Goal: Task Accomplishment & Management: Manage account settings

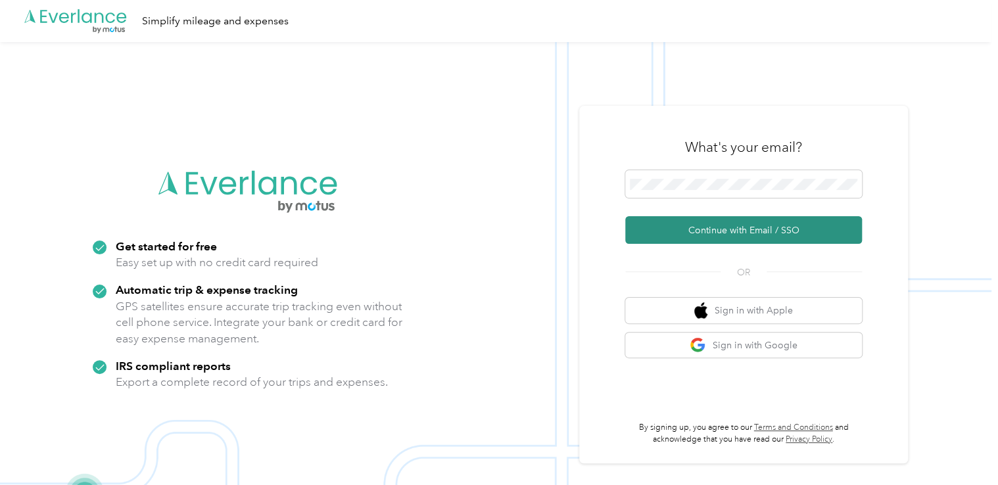
click at [692, 228] on button "Continue with Email / SSO" at bounding box center [743, 230] width 237 height 28
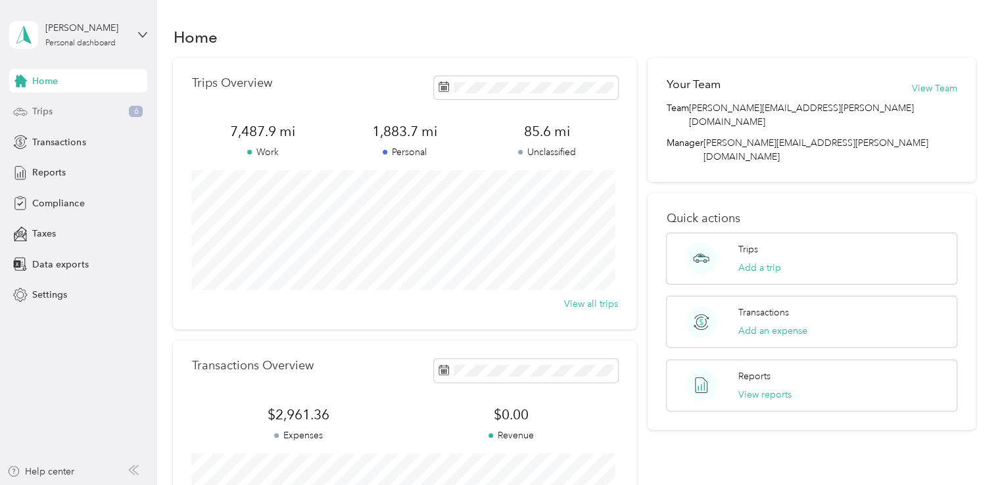
click at [62, 109] on div "Trips 6" at bounding box center [78, 112] width 138 height 24
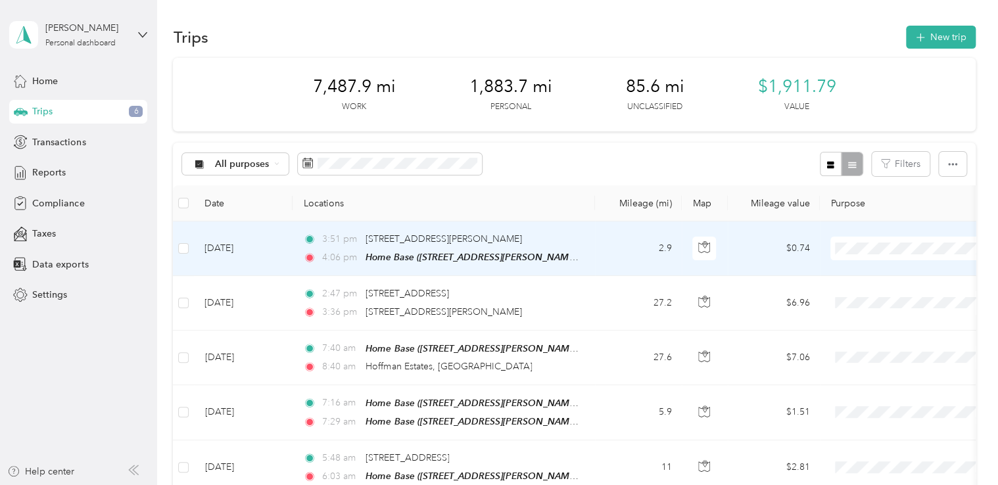
click at [873, 299] on li "Personal" at bounding box center [912, 295] width 163 height 23
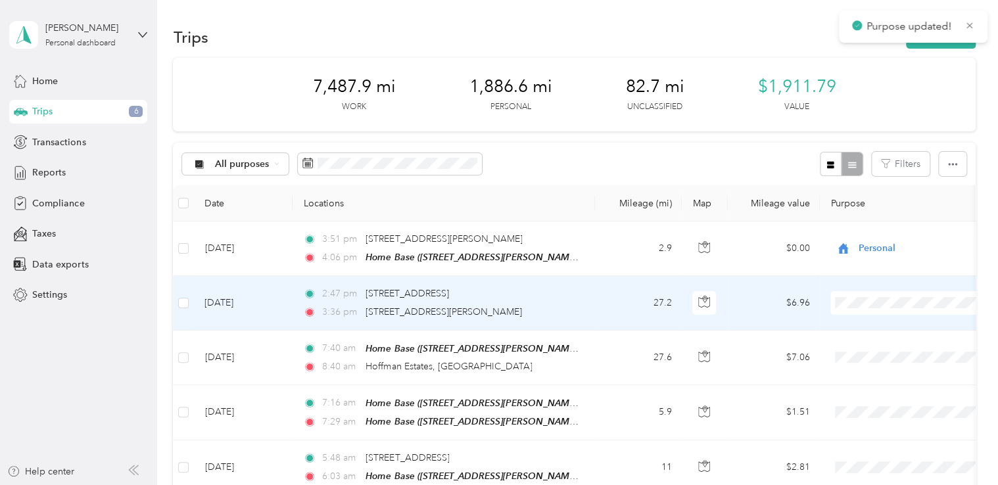
click at [876, 326] on span "Convergint Technologies" at bounding box center [924, 323] width 122 height 14
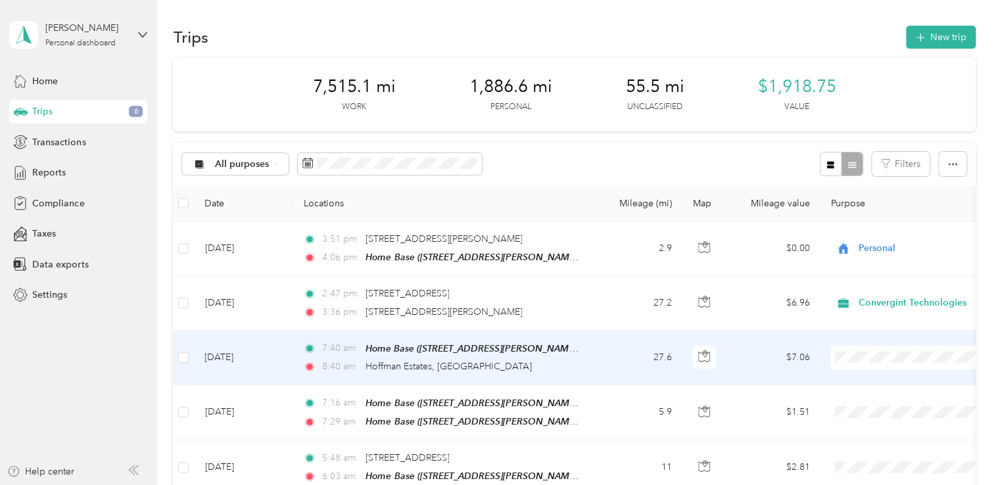
click at [873, 379] on span "Convergint Technologies" at bounding box center [924, 381] width 122 height 14
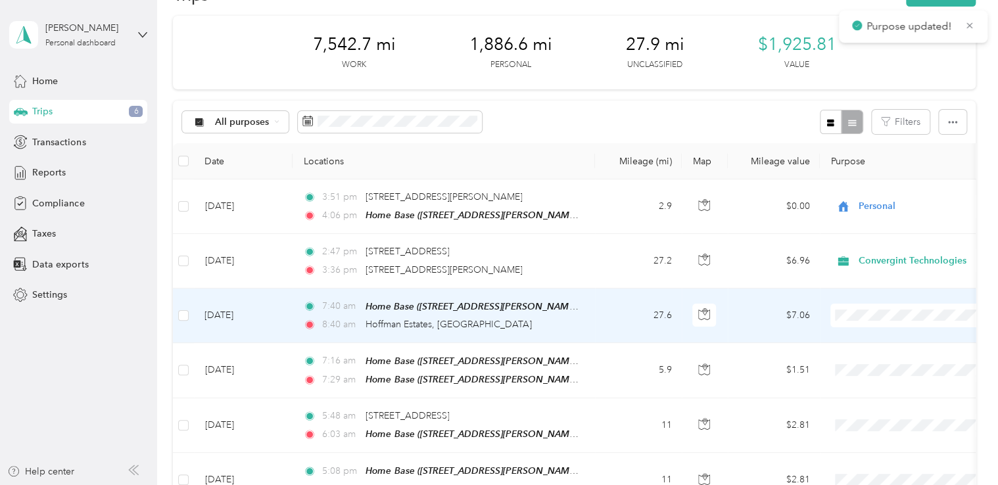
scroll to position [66, 0]
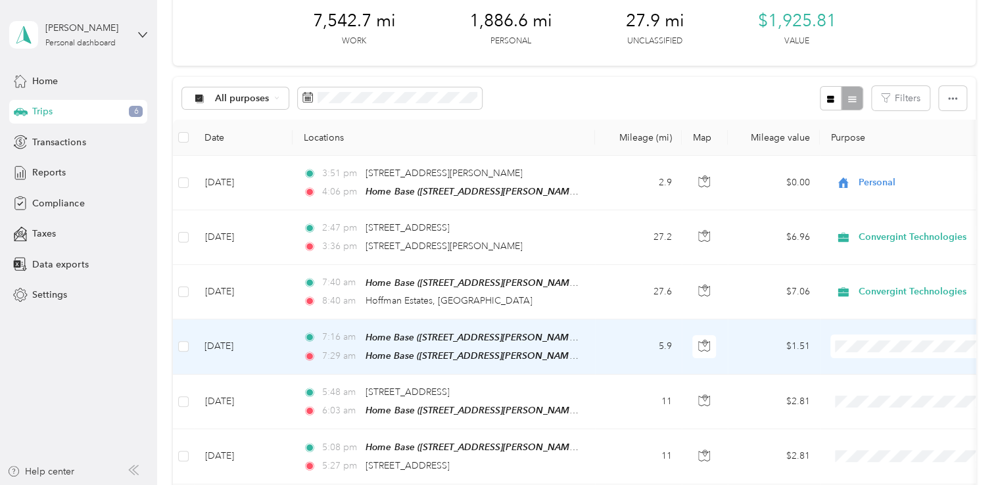
click at [875, 393] on li "Personal" at bounding box center [912, 391] width 163 height 23
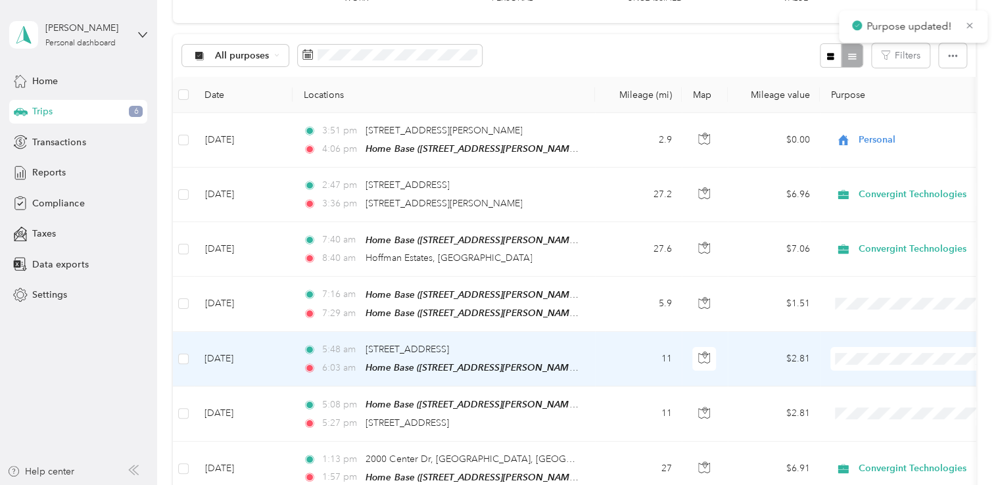
scroll to position [132, 0]
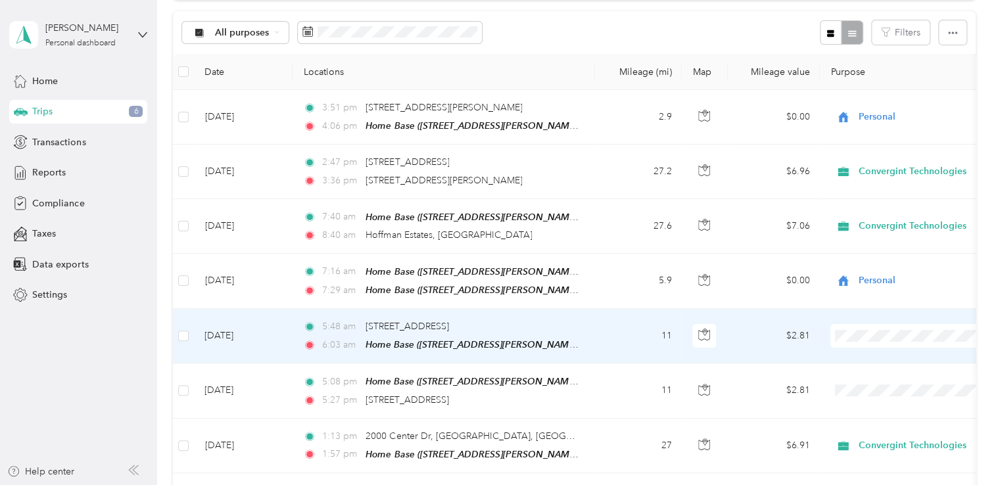
click at [874, 379] on span "Personal" at bounding box center [924, 380] width 122 height 14
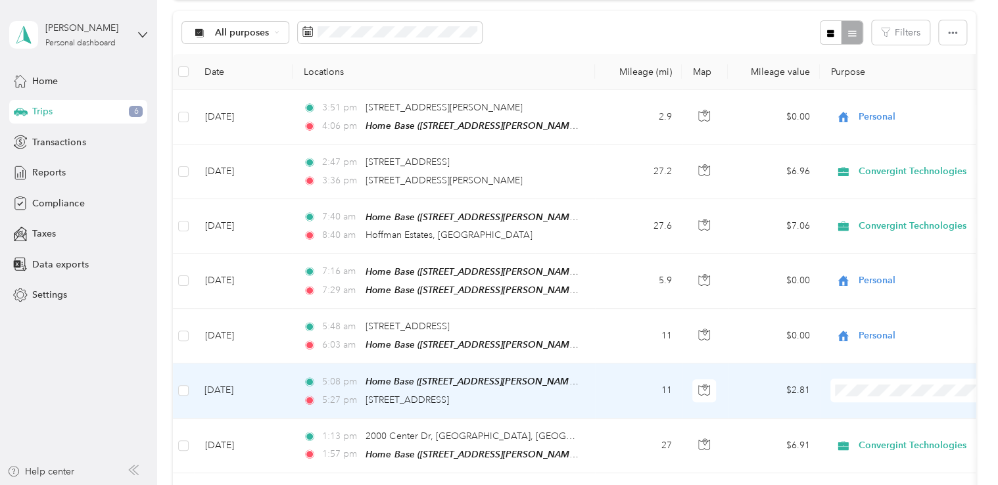
click at [866, 432] on span "Personal" at bounding box center [924, 434] width 122 height 14
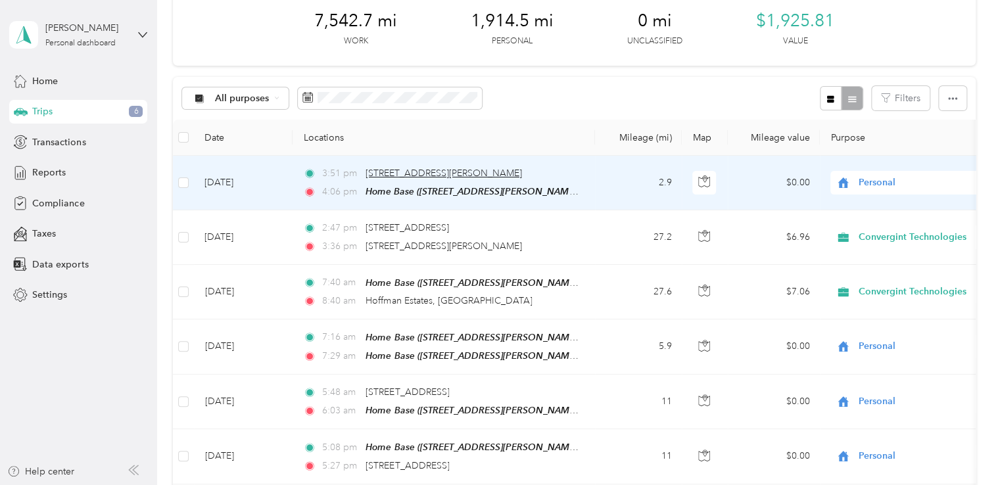
scroll to position [0, 0]
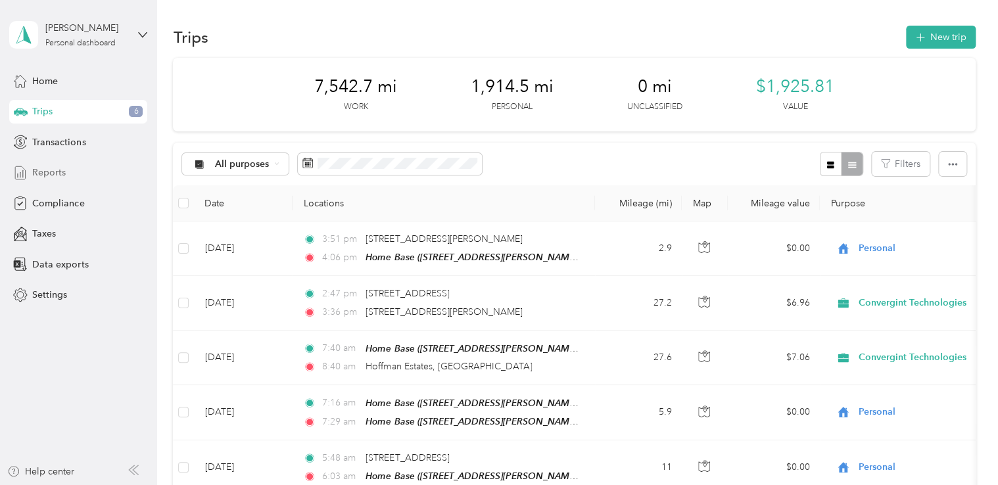
click at [46, 169] on span "Reports" at bounding box center [49, 173] width 34 height 14
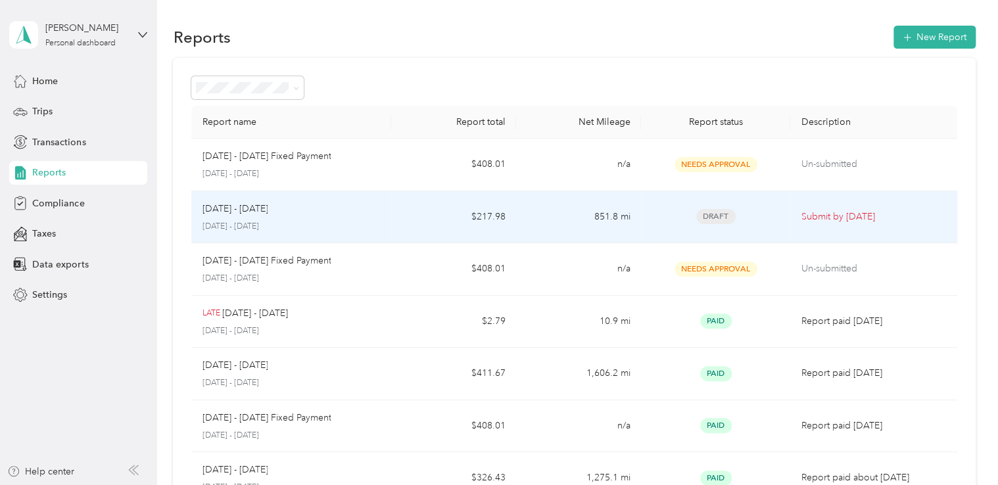
click at [248, 214] on p "Sep 1 - 30, 2025" at bounding box center [235, 209] width 66 height 14
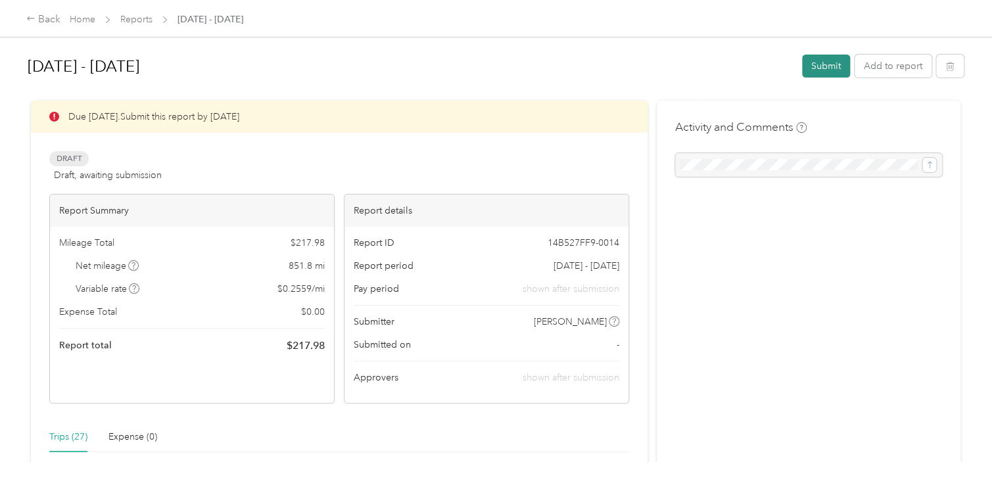
click at [819, 67] on button "Submit" at bounding box center [826, 66] width 48 height 23
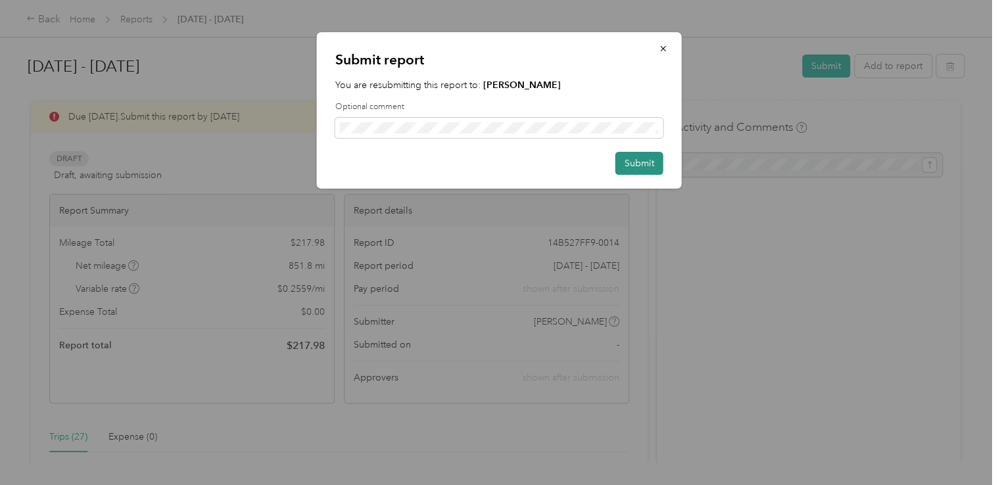
click at [642, 159] on button "Submit" at bounding box center [639, 163] width 48 height 23
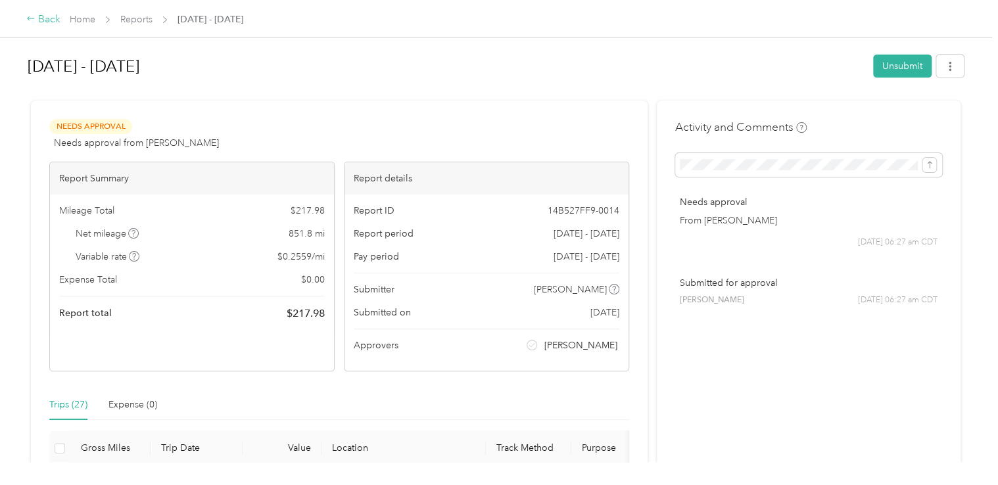
click at [50, 17] on div "Back" at bounding box center [43, 20] width 34 height 16
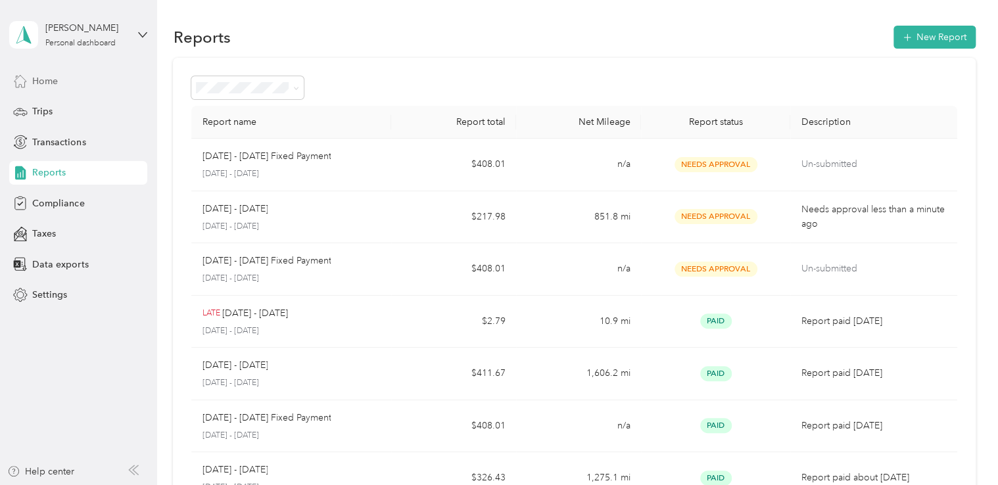
click at [45, 84] on span "Home" at bounding box center [45, 81] width 26 height 14
